Goal: Task Accomplishment & Management: Complete application form

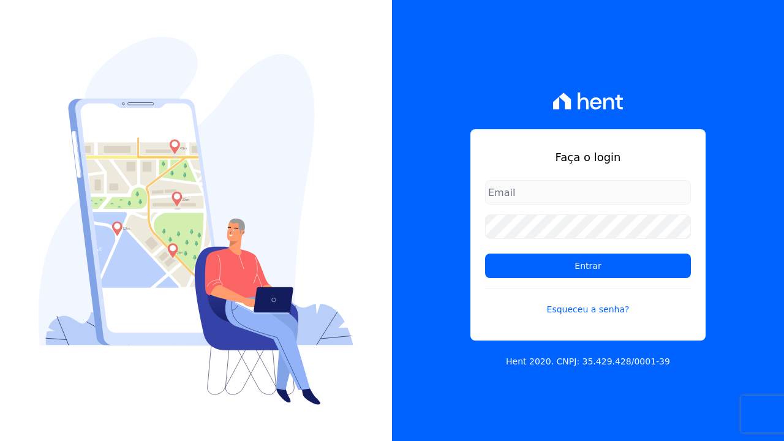
click at [588, 192] on input "email" at bounding box center [588, 192] width 206 height 25
type input "[EMAIL_ADDRESS][DOMAIN_NAME]"
click at [485, 254] on input "Entrar" at bounding box center [588, 266] width 206 height 25
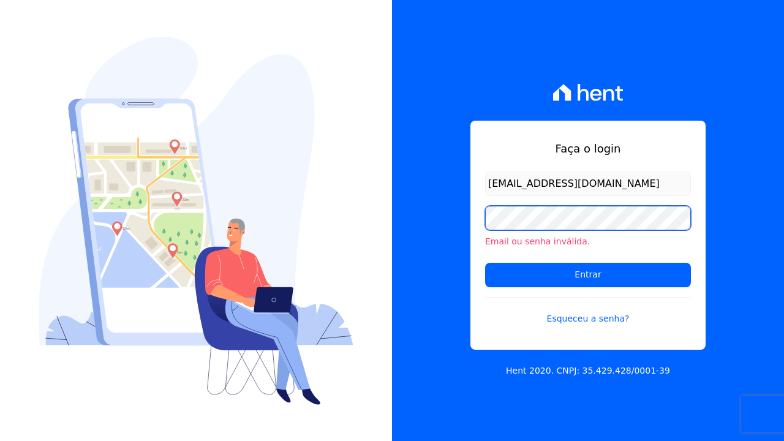
click at [485, 263] on input "Entrar" at bounding box center [588, 275] width 206 height 25
